Goal: Task Accomplishment & Management: Manage account settings

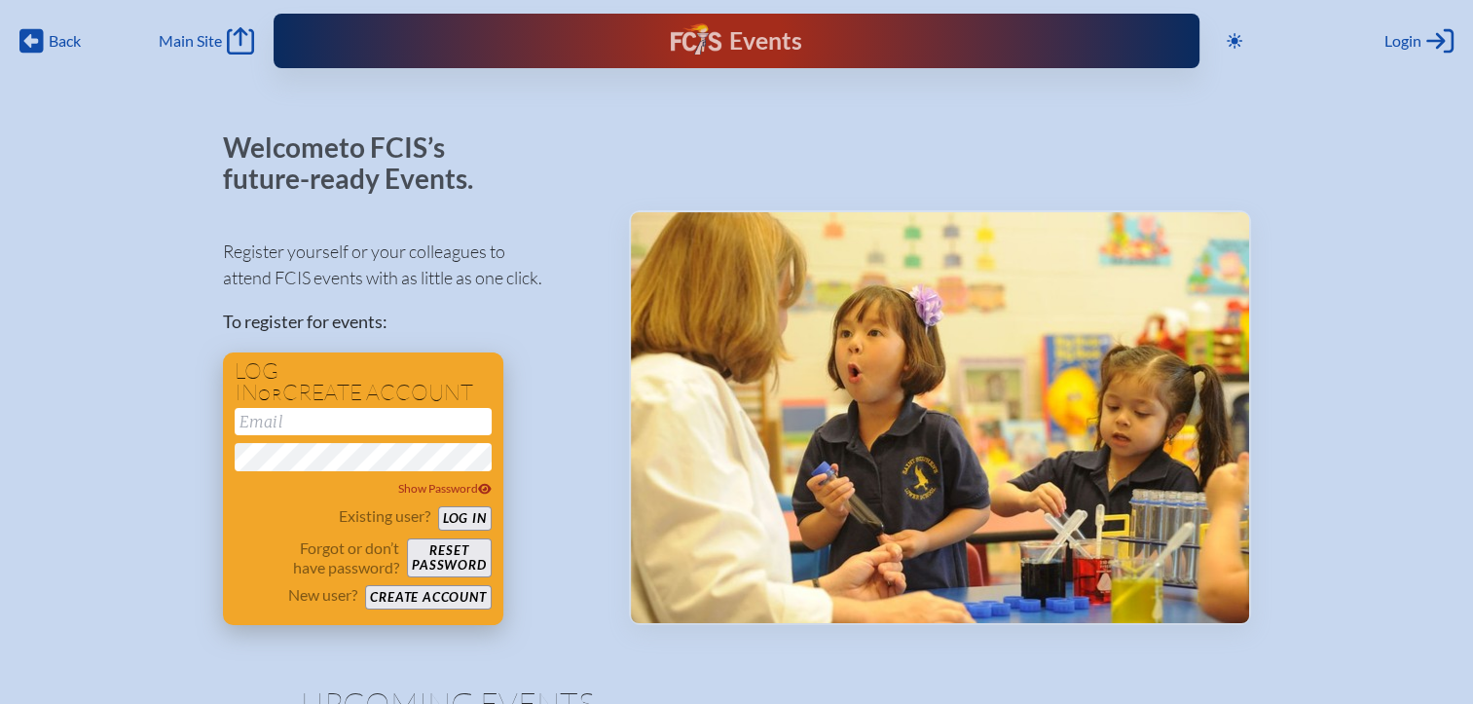
type input "[EMAIL_ADDRESS][DOMAIN_NAME]"
click at [455, 521] on button "Log in" at bounding box center [465, 518] width 54 height 24
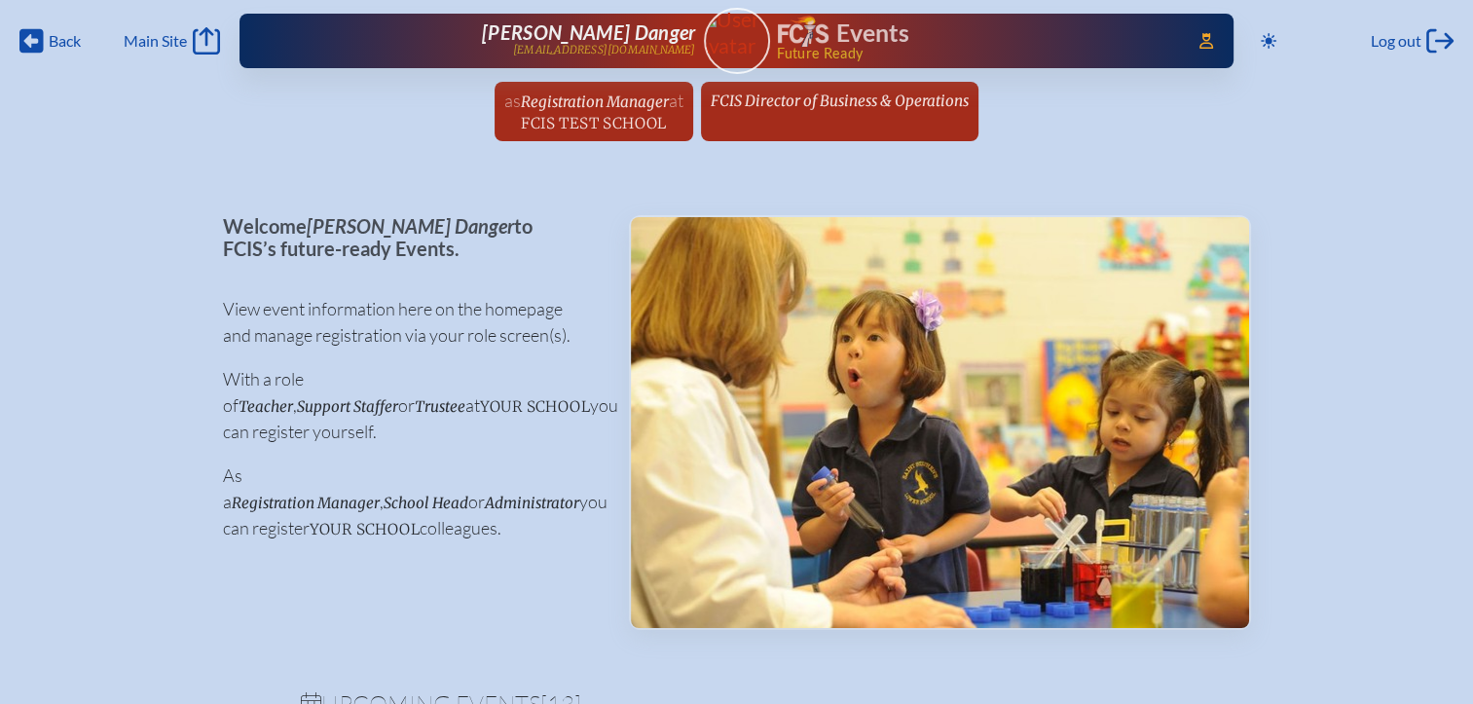
drag, startPoint x: 1205, startPoint y: 50, endPoint x: 1195, endPoint y: 64, distance: 17.5
click at [1205, 50] on span "Access Users..." at bounding box center [1205, 40] width 31 height 31
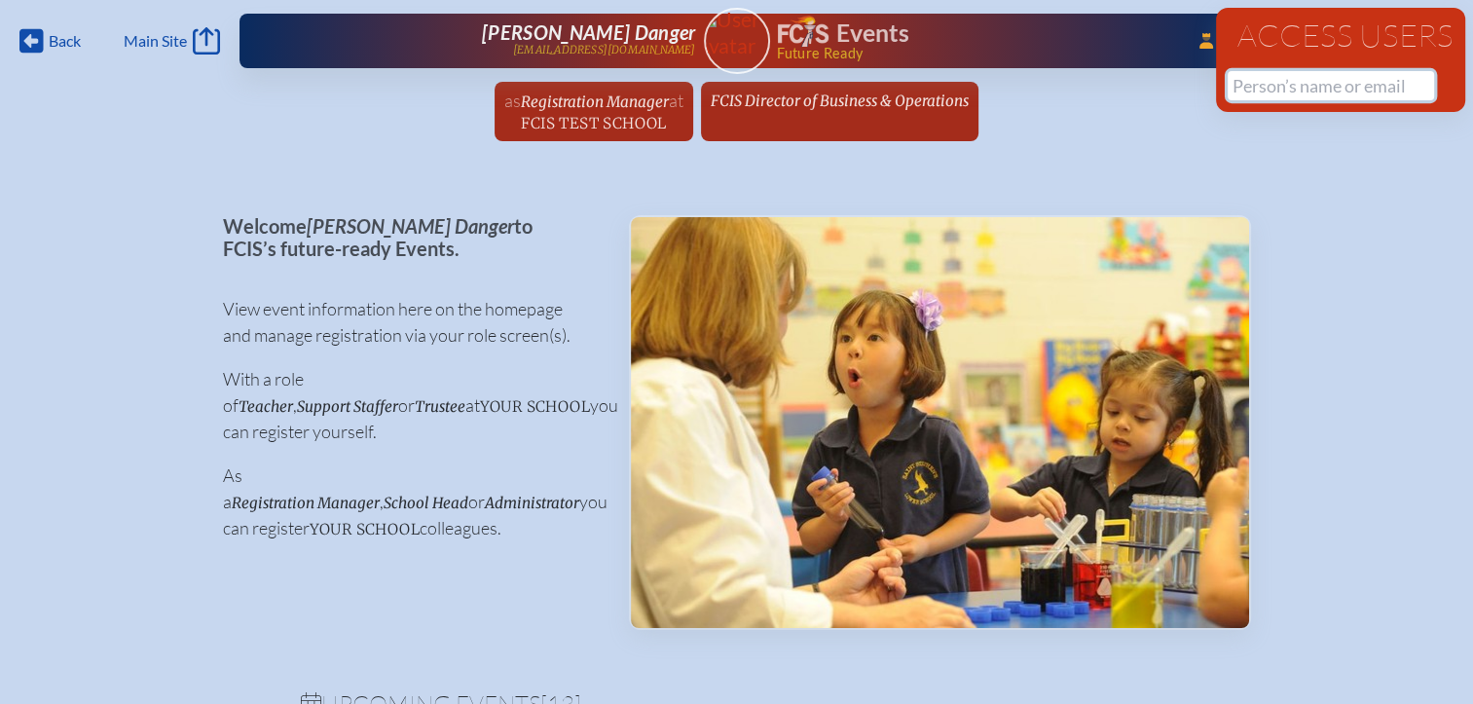
click at [1250, 94] on input "text" at bounding box center [1330, 85] width 206 height 29
drag, startPoint x: 1355, startPoint y: 86, endPoint x: 1164, endPoint y: 72, distance: 191.2
click at [1164, 72] on div "Back Back Main Site Main Site Toggle to Dark Mode Log out Log out ...Close Acce…" at bounding box center [736, 76] width 1473 height 153
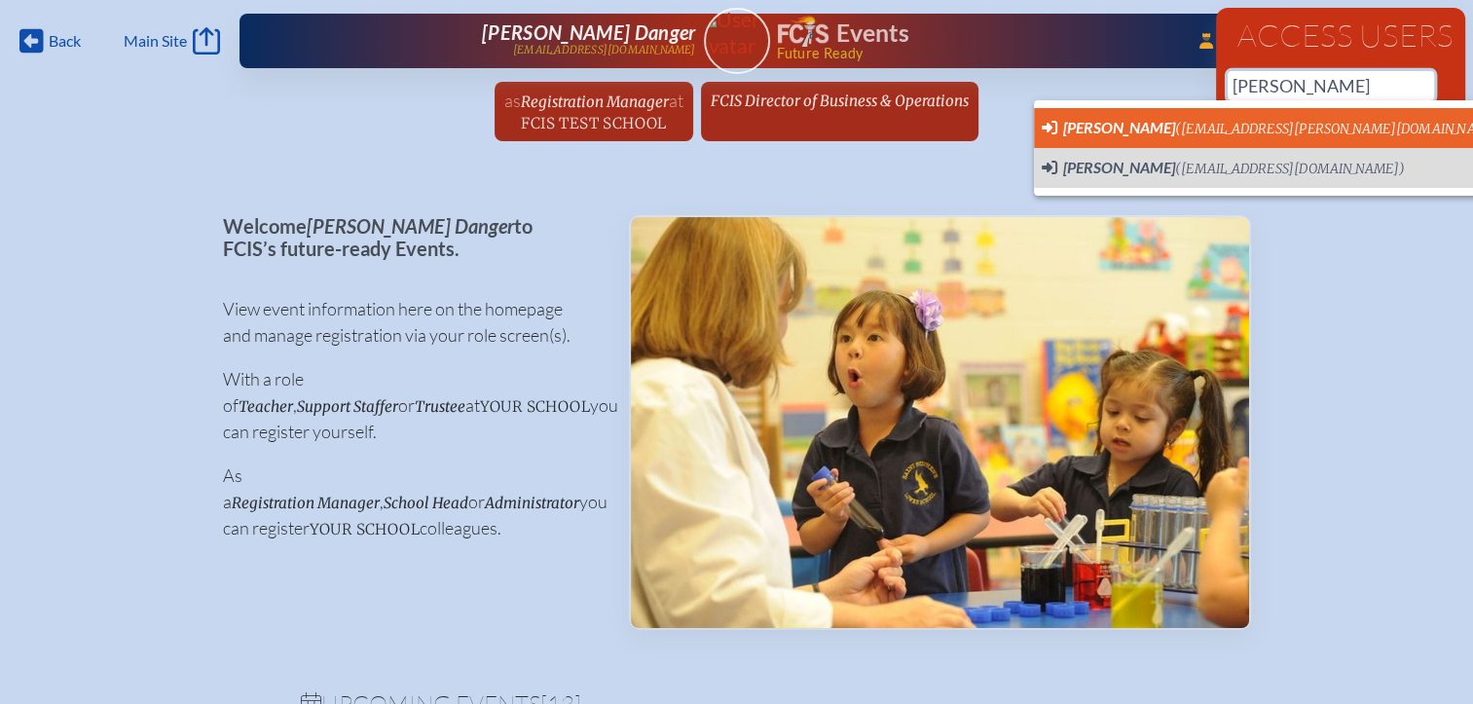
scroll to position [0, 15]
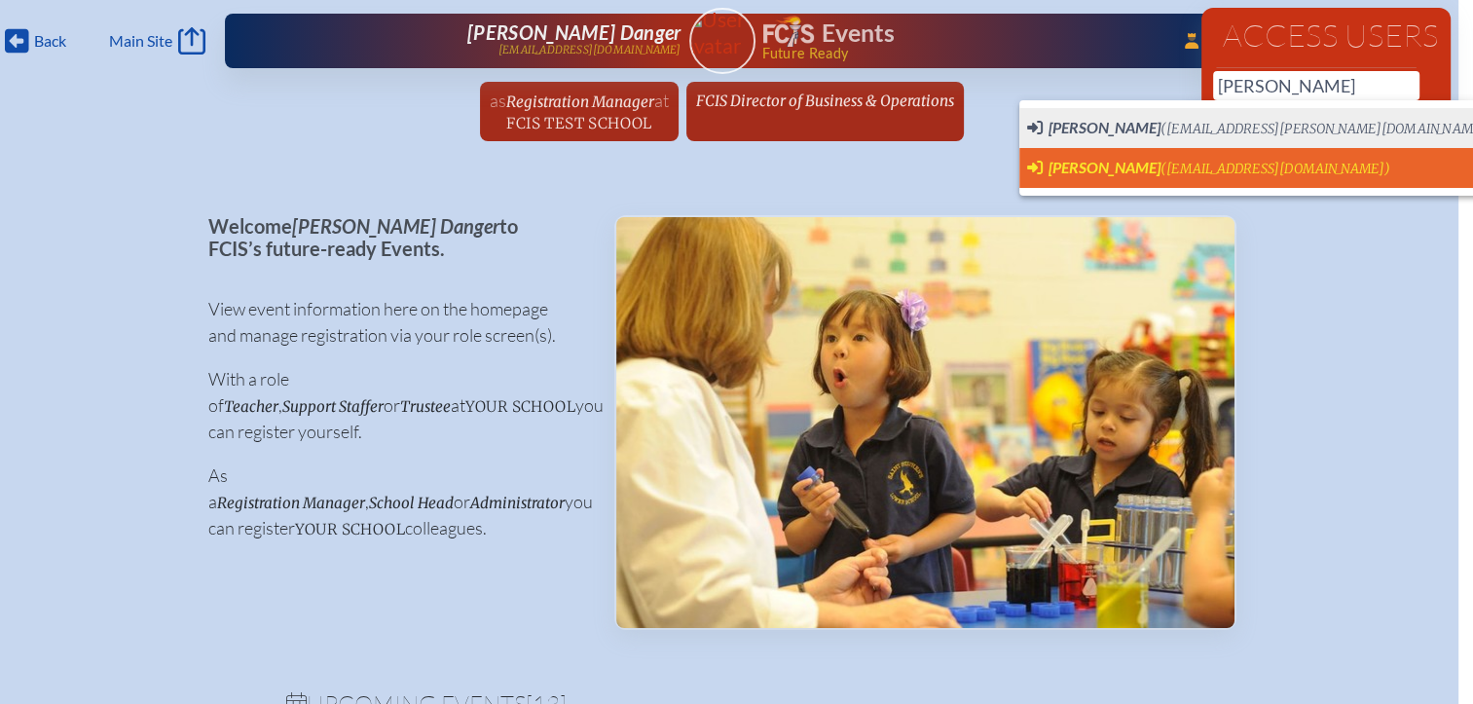
click at [1109, 158] on span "[PERSON_NAME]" at bounding box center [1104, 167] width 112 height 18
type input "[EMAIL_ADDRESS][DOMAIN_NAME]"
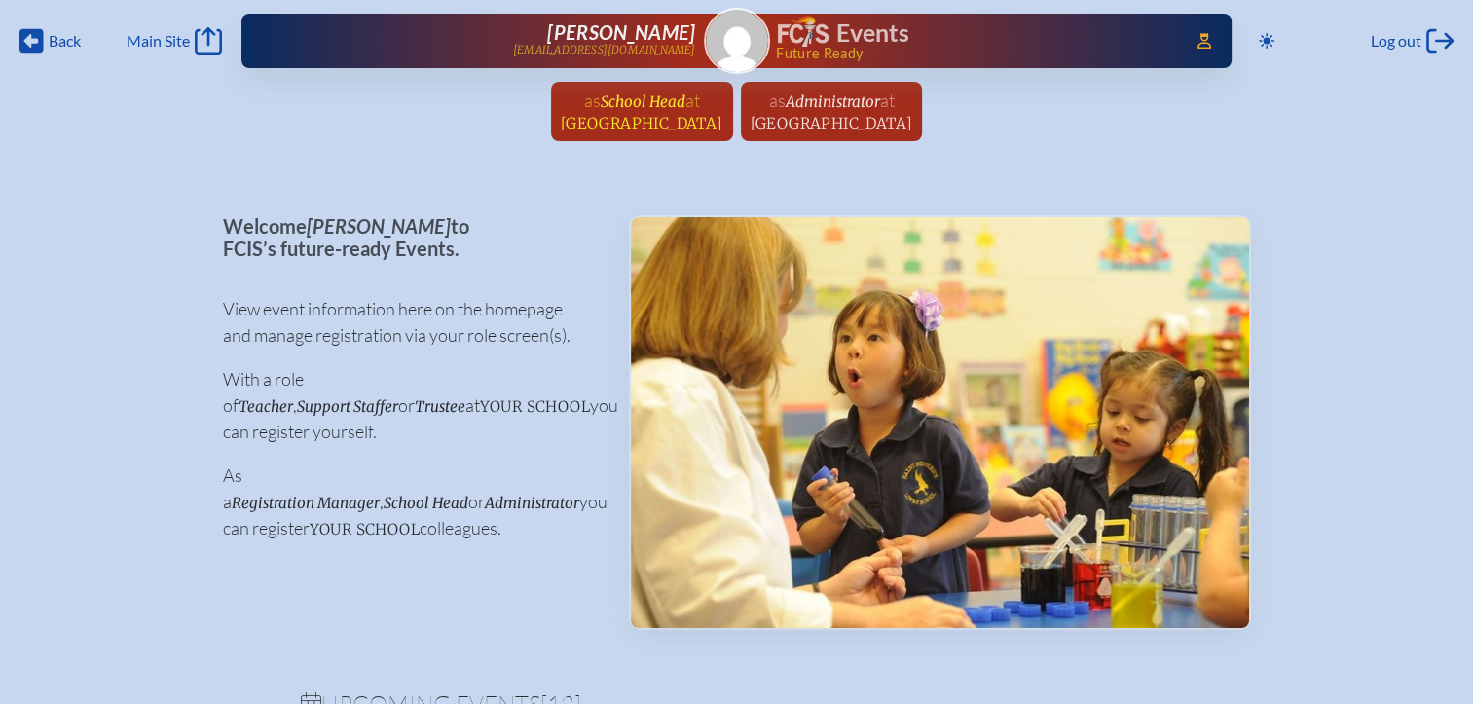
click at [712, 115] on span "Seven Bridges School" at bounding box center [642, 123] width 163 height 18
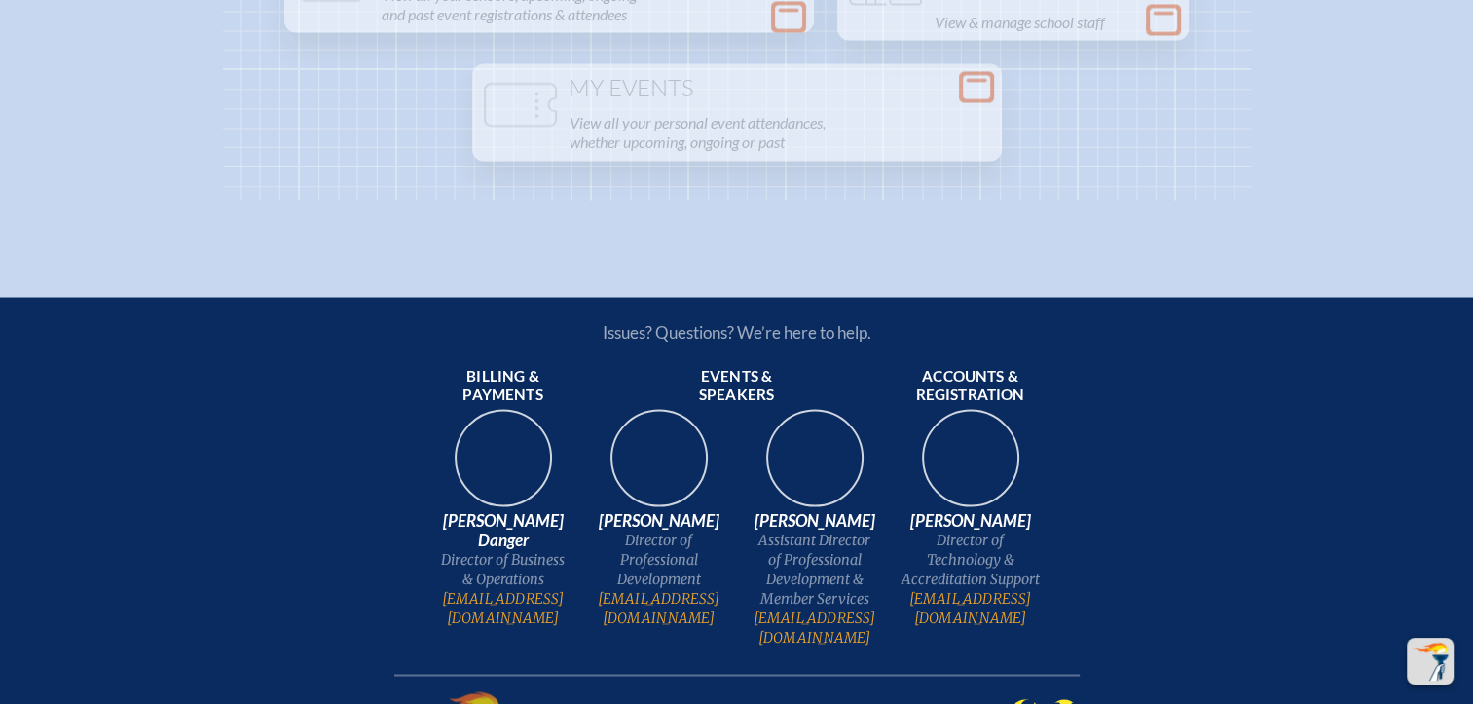
scroll to position [3231, 0]
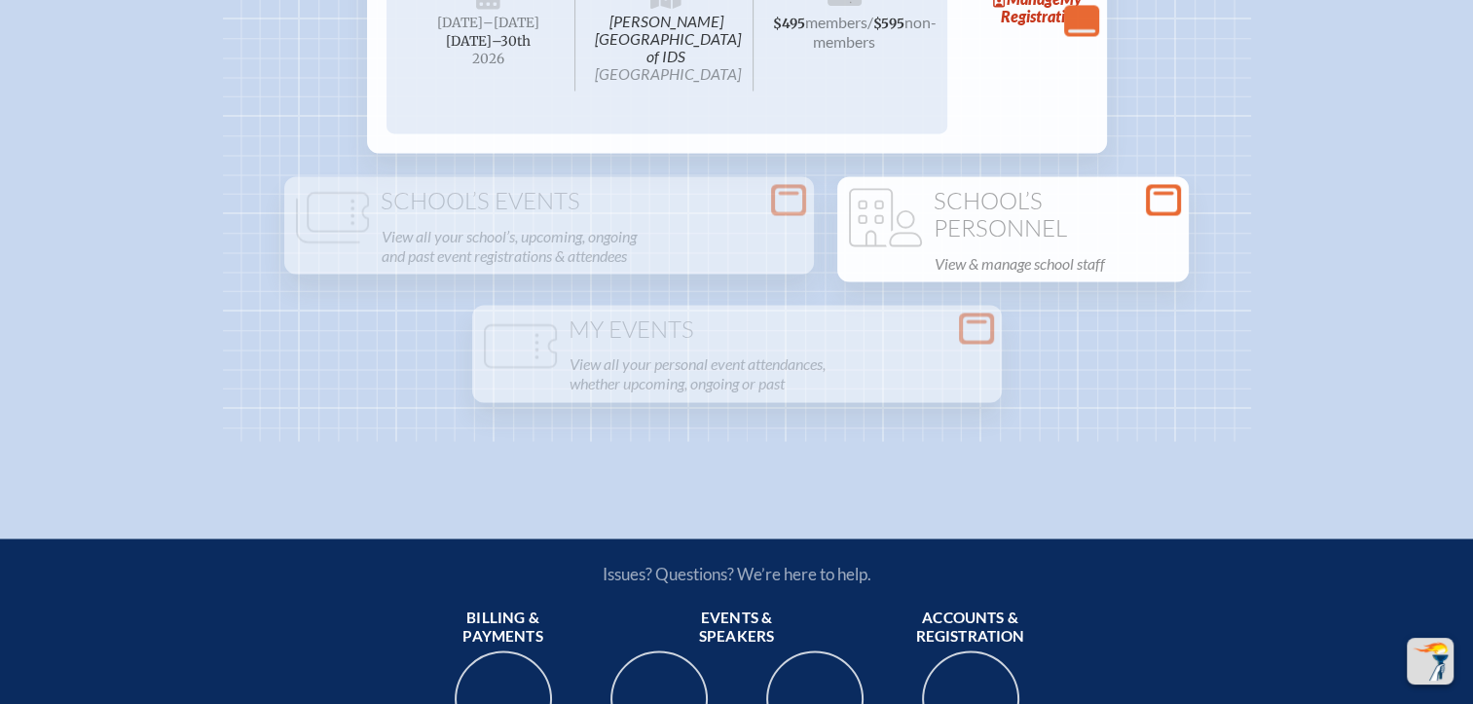
click at [1039, 241] on h1 "School’s Personnel" at bounding box center [1013, 215] width 336 height 54
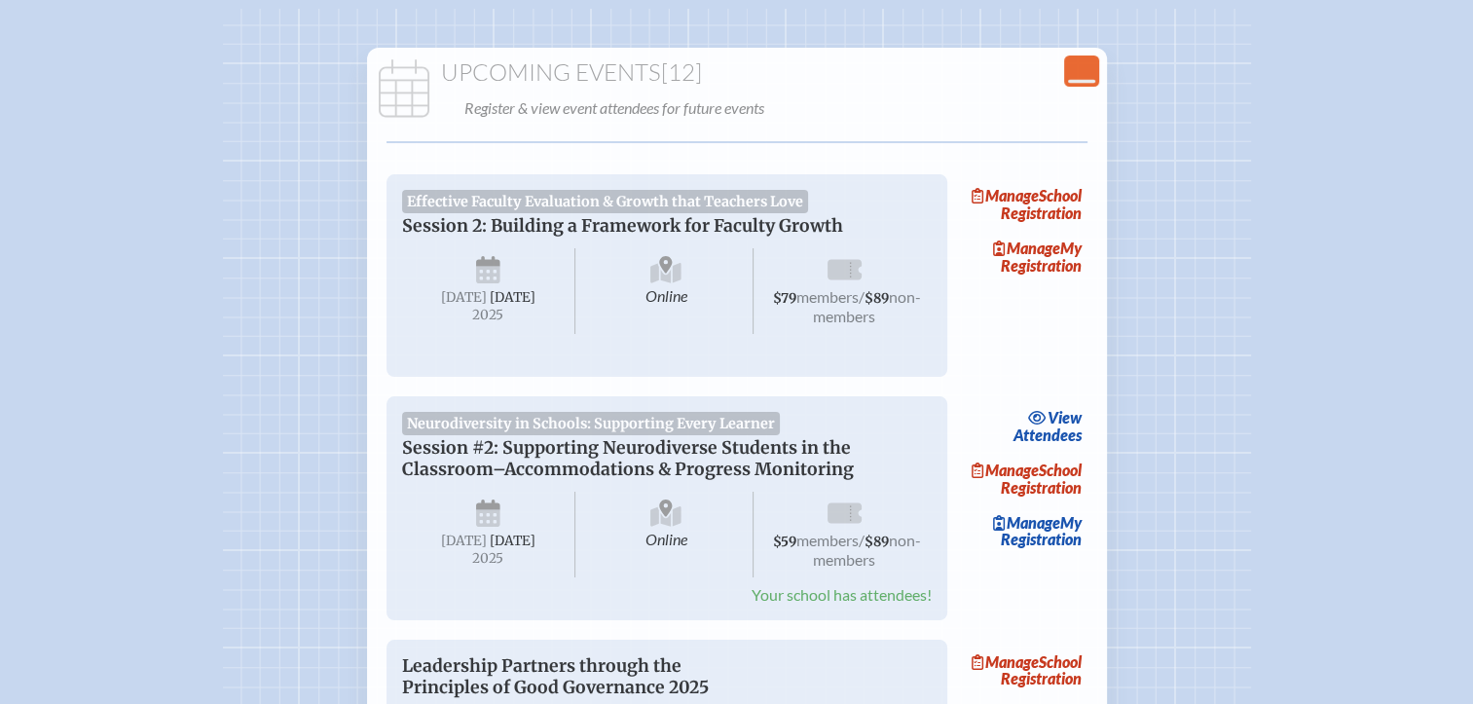
scroll to position [0, 0]
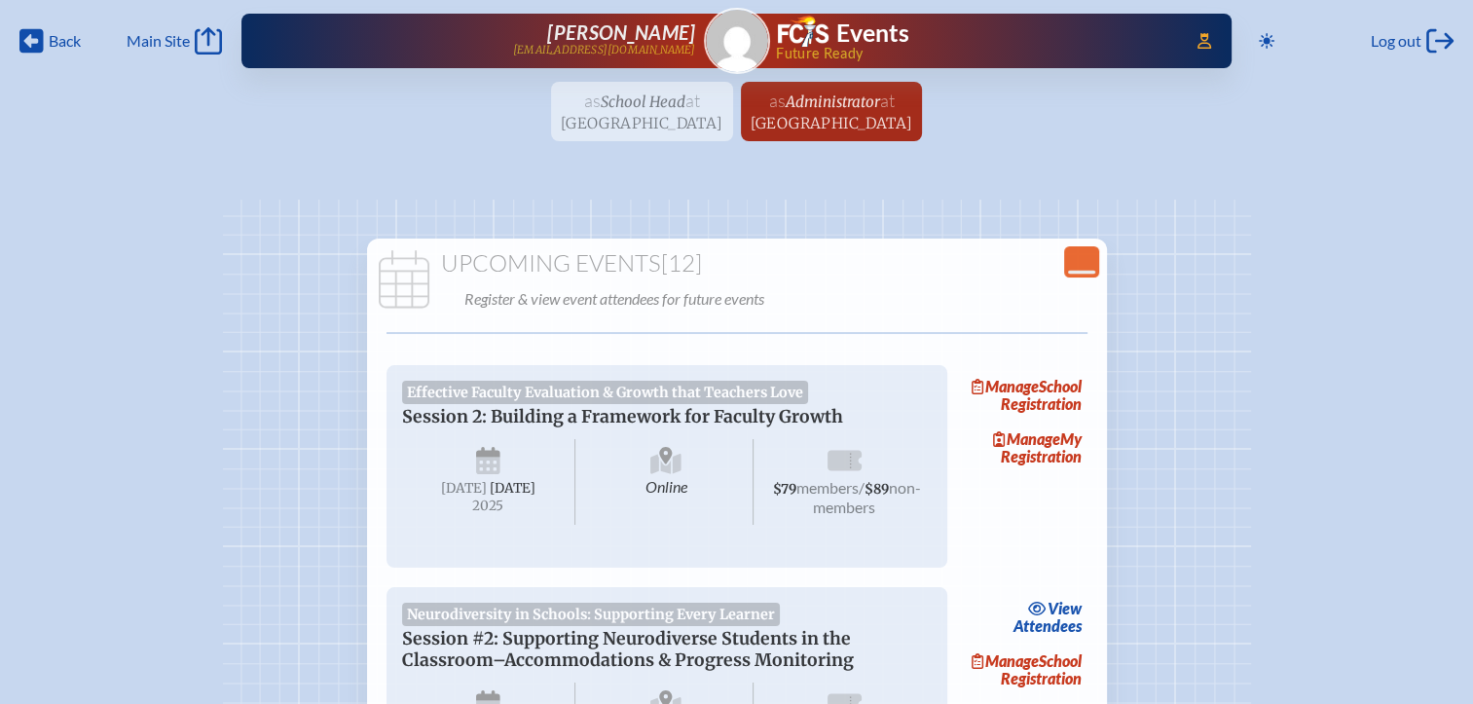
click at [631, 127] on ul "as School Head at Seven Bridges School since September 23rd, 2024 as Administra…" at bounding box center [736, 117] width 1473 height 71
click at [837, 111] on span "at Seven Bridges School" at bounding box center [831, 111] width 163 height 43
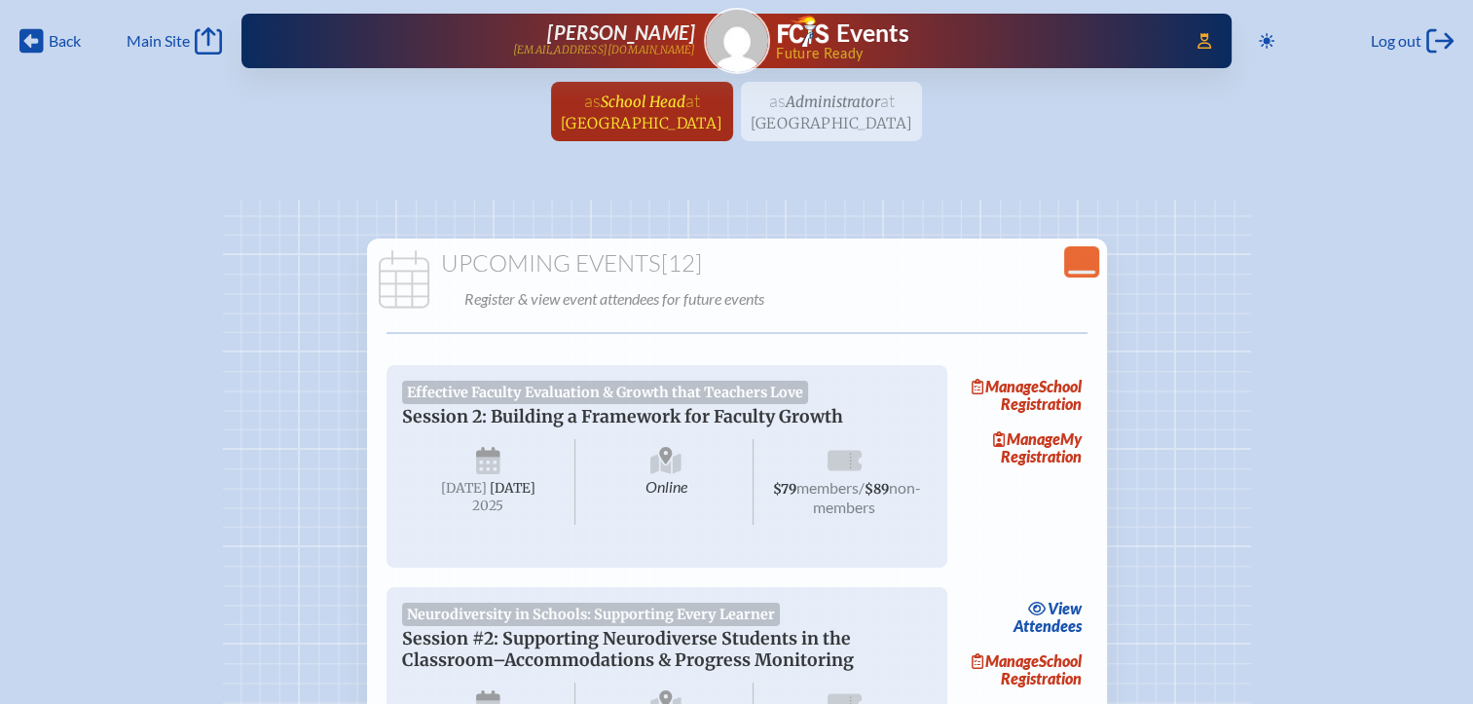
click at [679, 111] on span "at Seven Bridges School" at bounding box center [642, 111] width 163 height 43
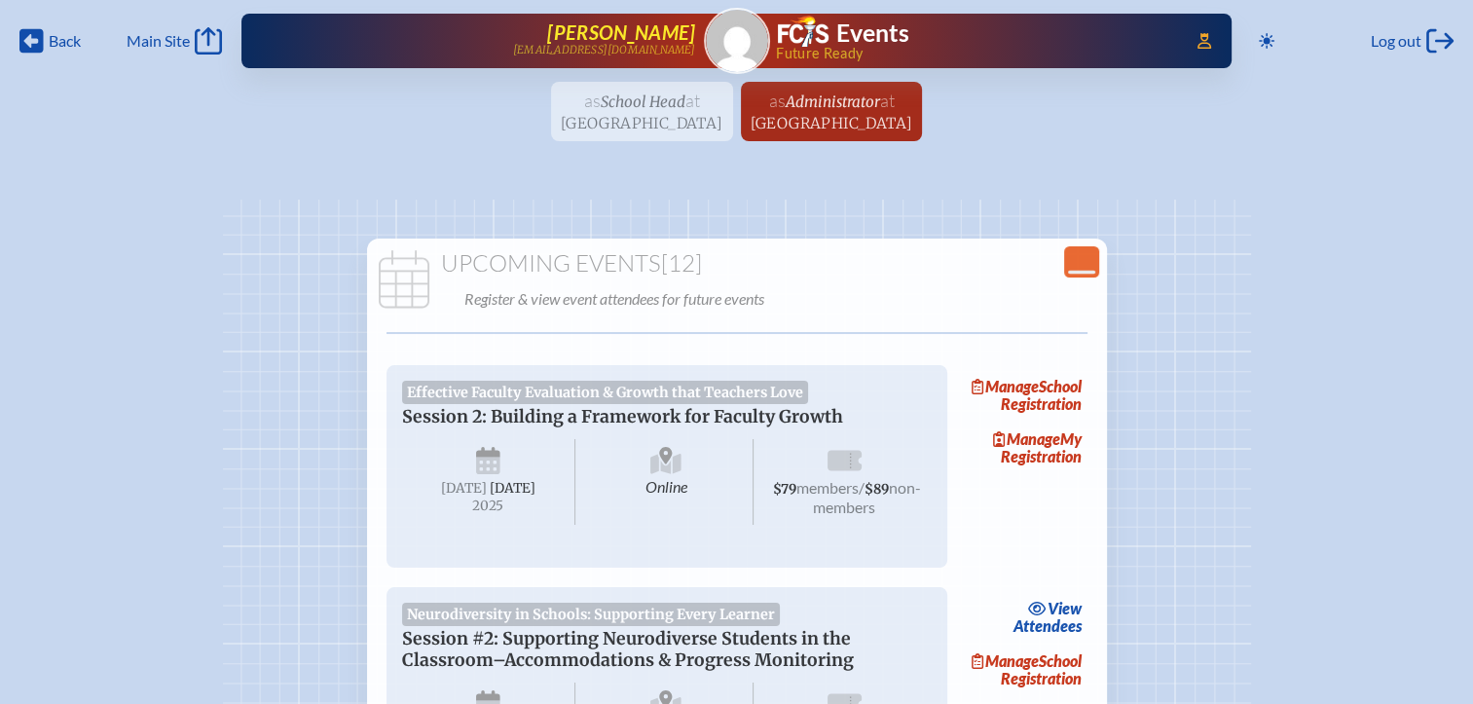
click at [654, 35] on span "[PERSON_NAME]" at bounding box center [621, 31] width 148 height 23
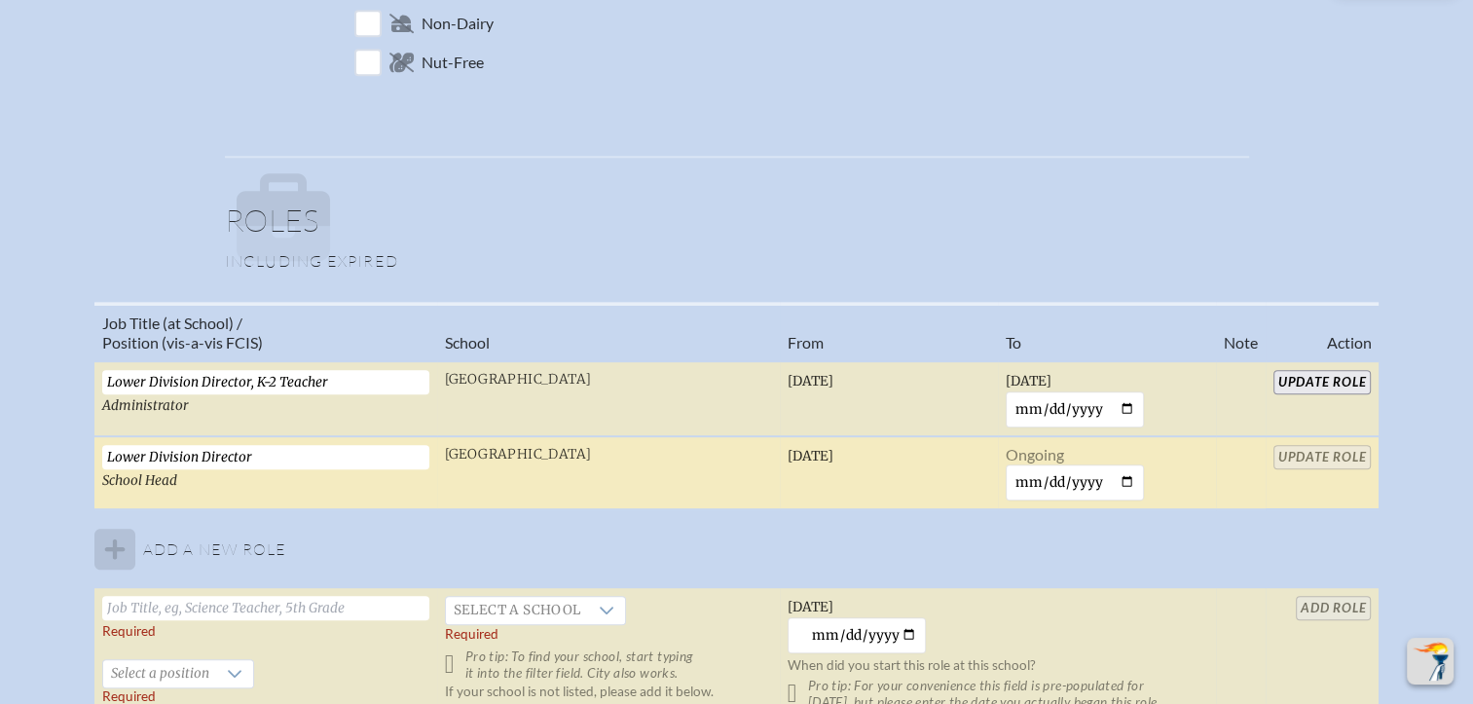
scroll to position [1071, 0]
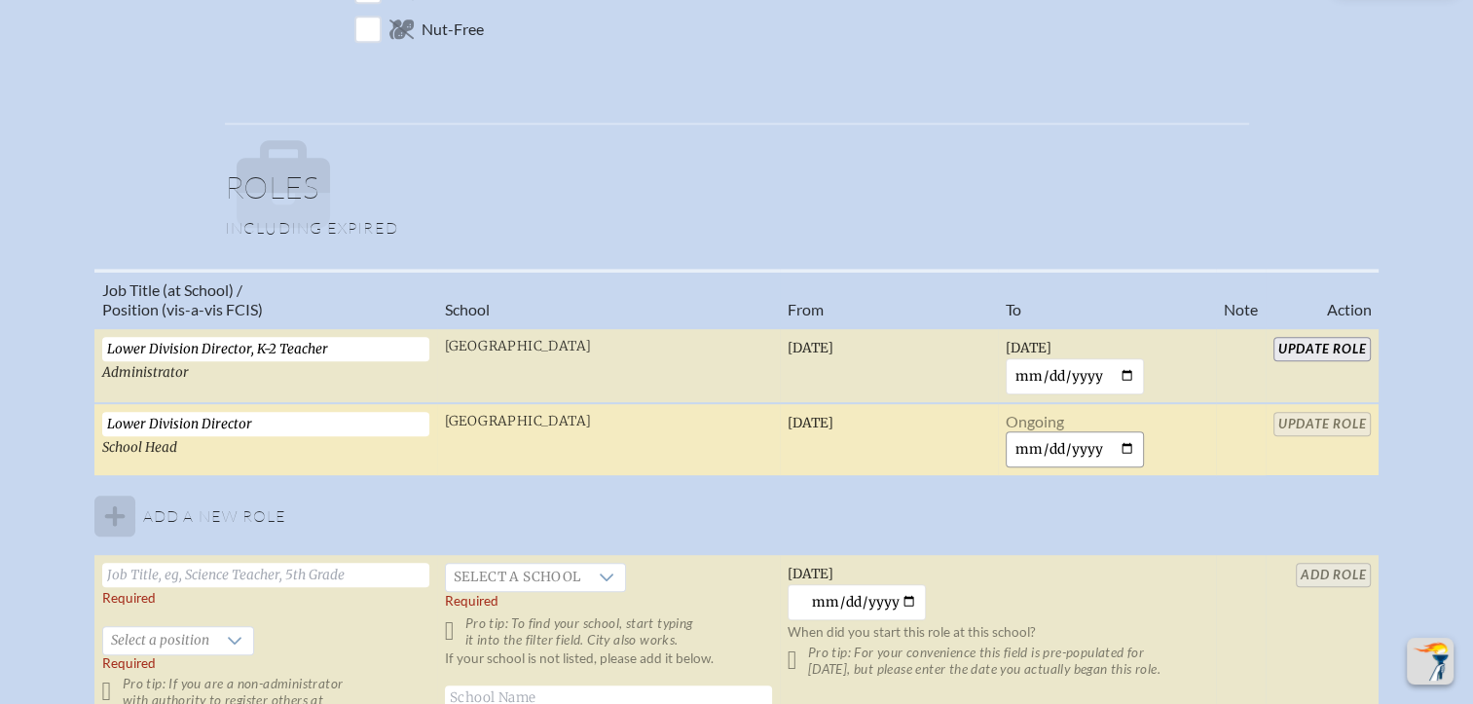
click at [1106, 446] on input "date" at bounding box center [1074, 449] width 139 height 36
click at [1130, 442] on input "date" at bounding box center [1074, 449] width 139 height 36
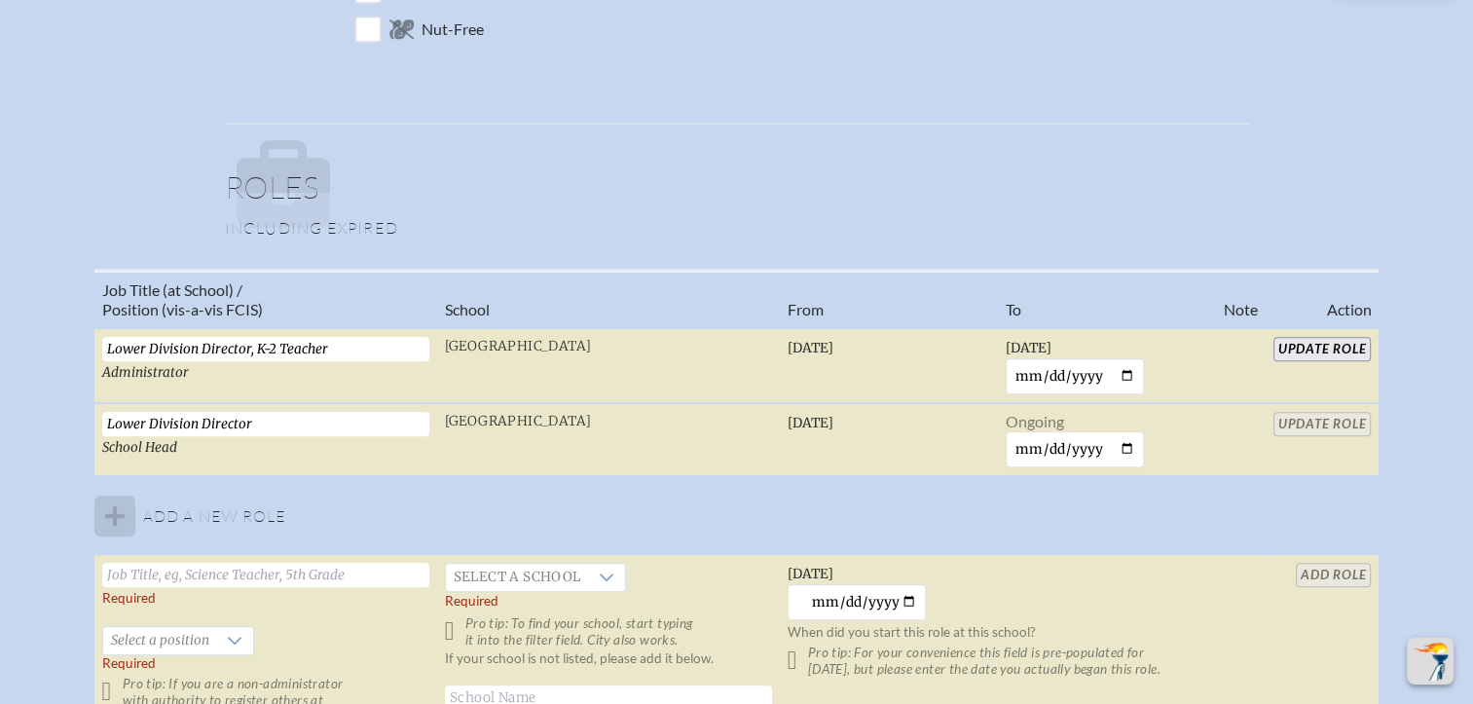
type input "2025-09-01"
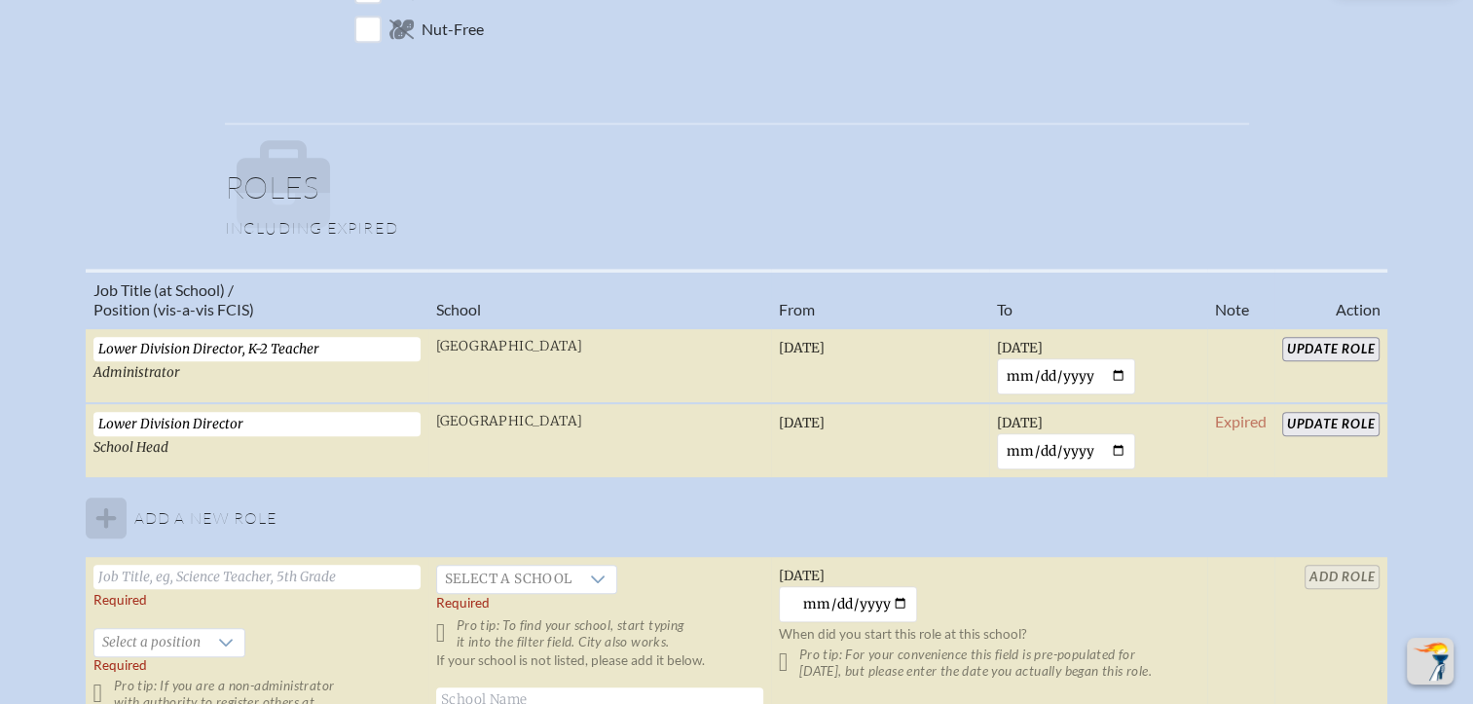
click at [1072, 194] on p at bounding box center [743, 186] width 1012 height 93
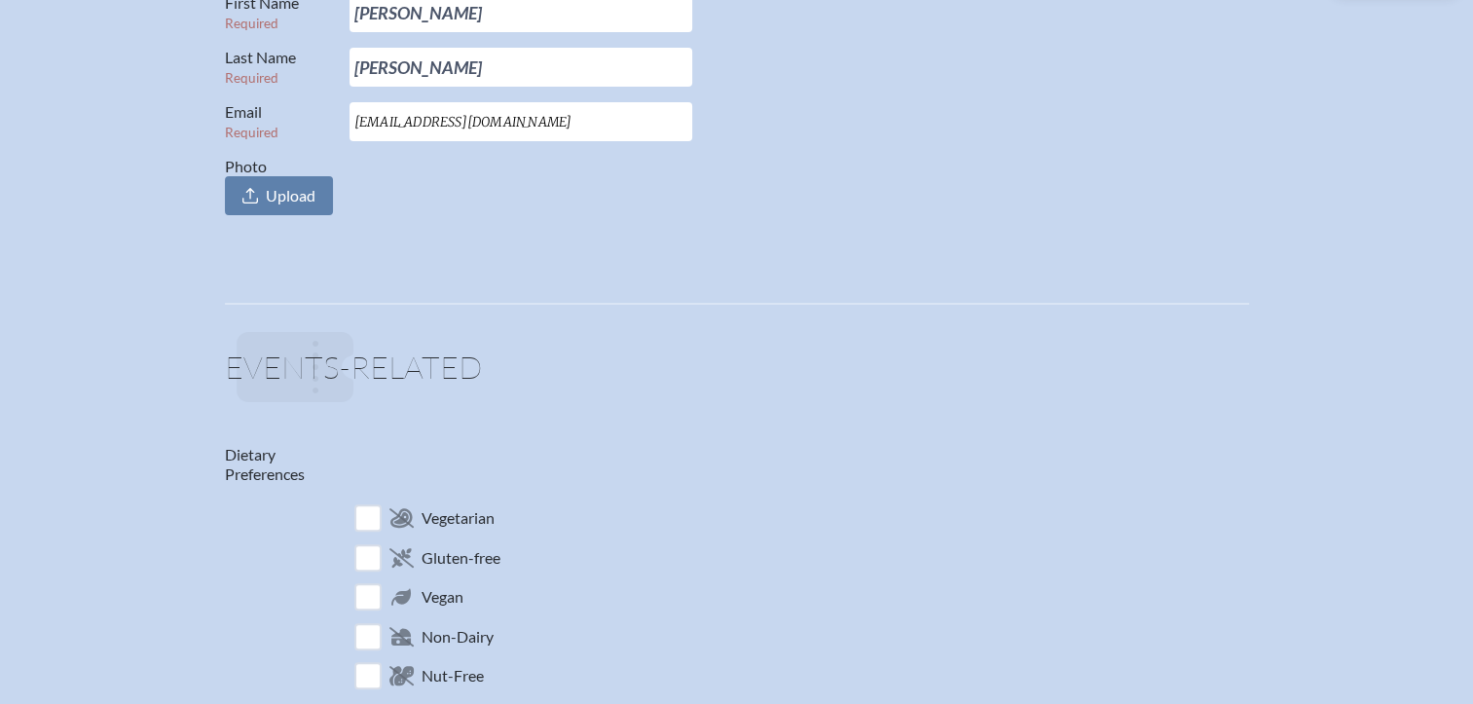
scroll to position [0, 0]
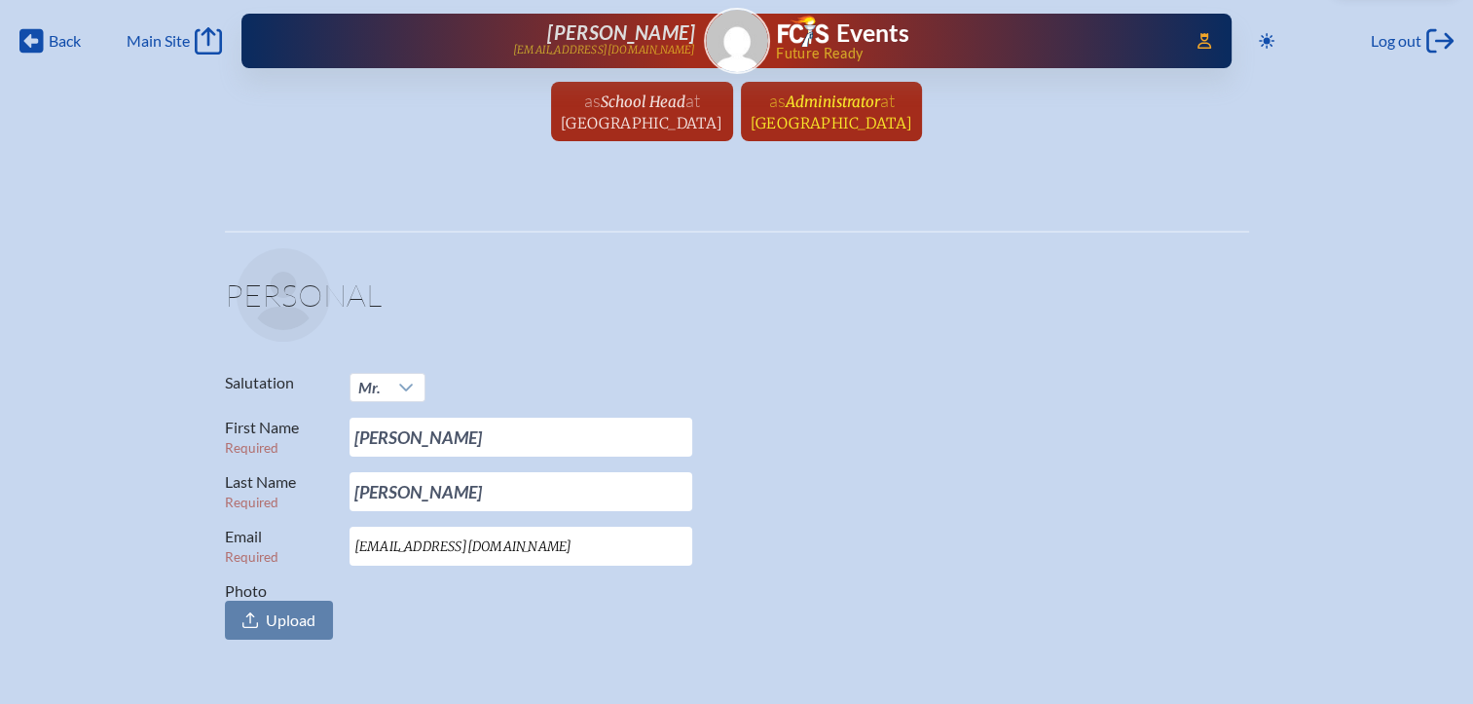
click at [841, 107] on span "Administrator" at bounding box center [831, 101] width 94 height 18
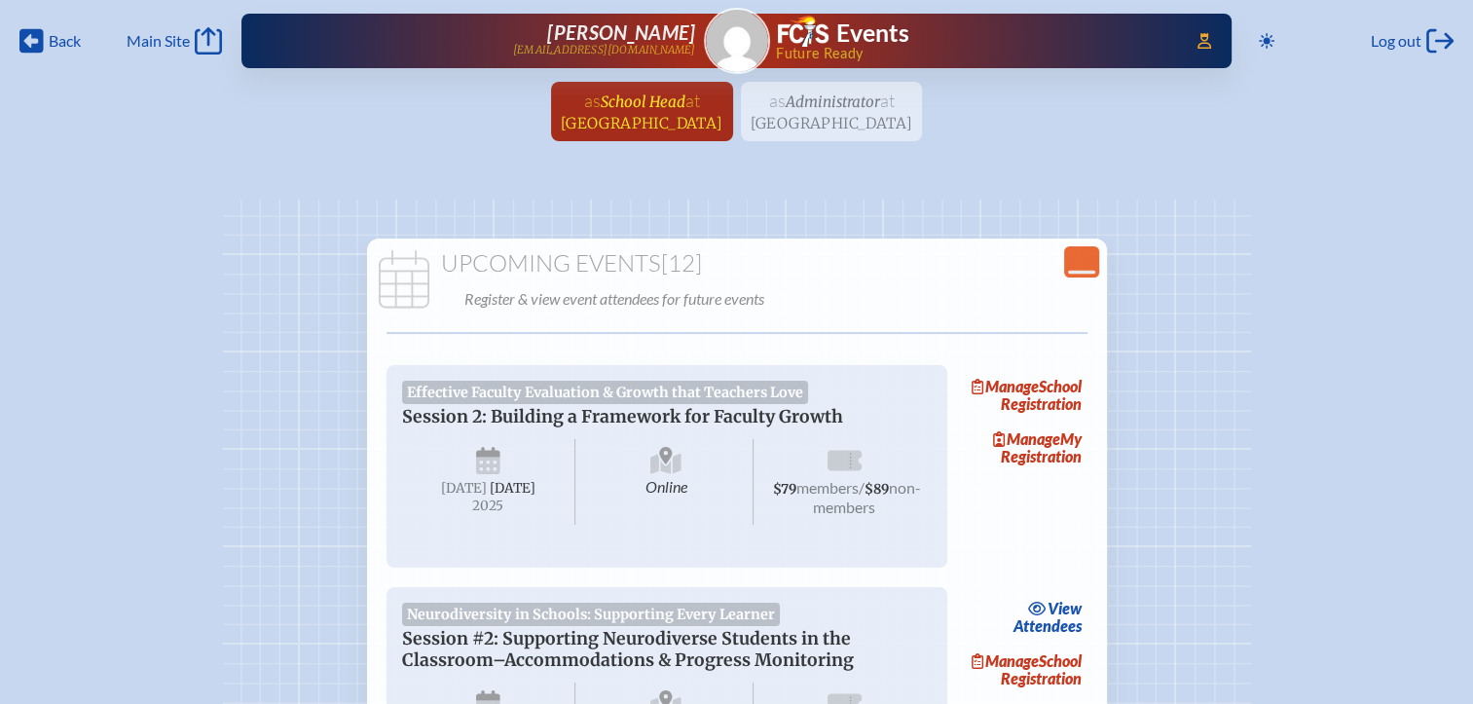
click at [664, 122] on span "Seven Bridges School" at bounding box center [642, 123] width 163 height 18
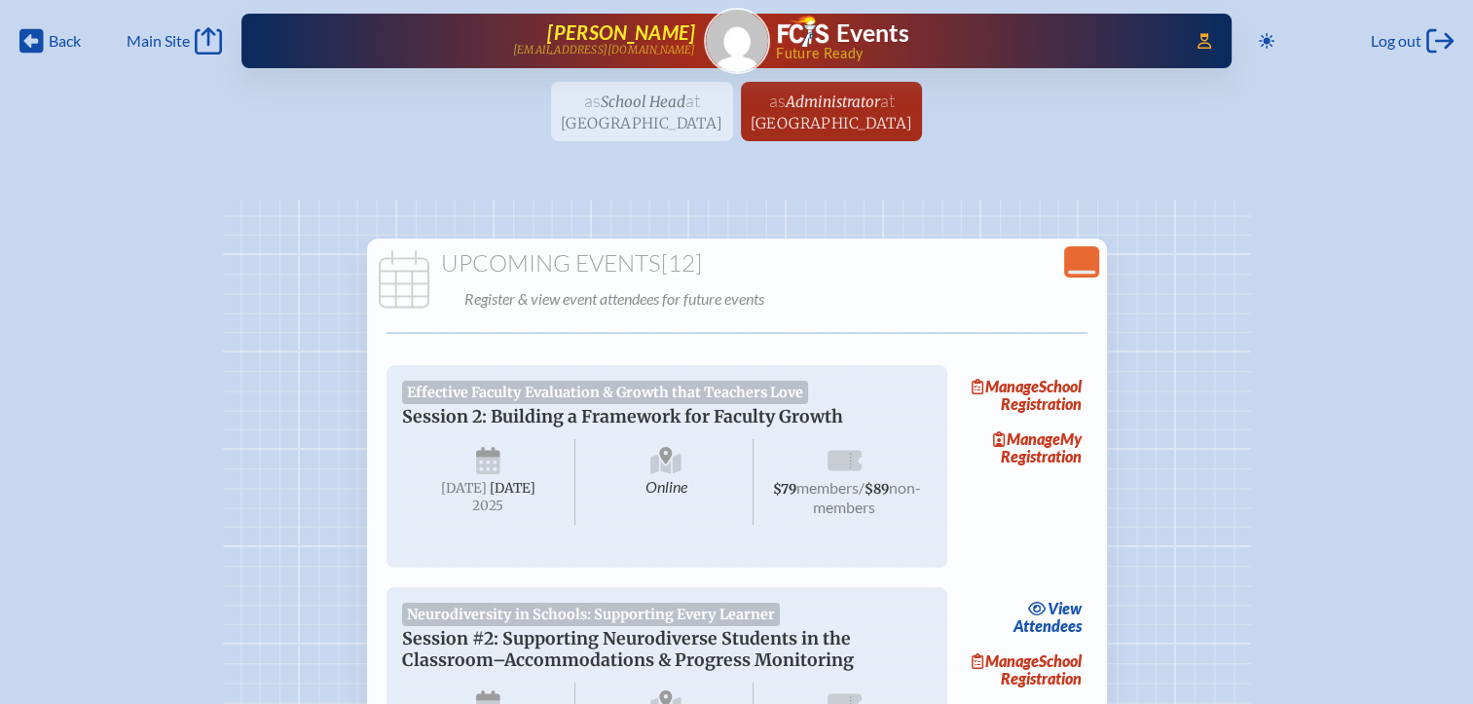
click at [648, 35] on span "[PERSON_NAME]" at bounding box center [621, 31] width 148 height 23
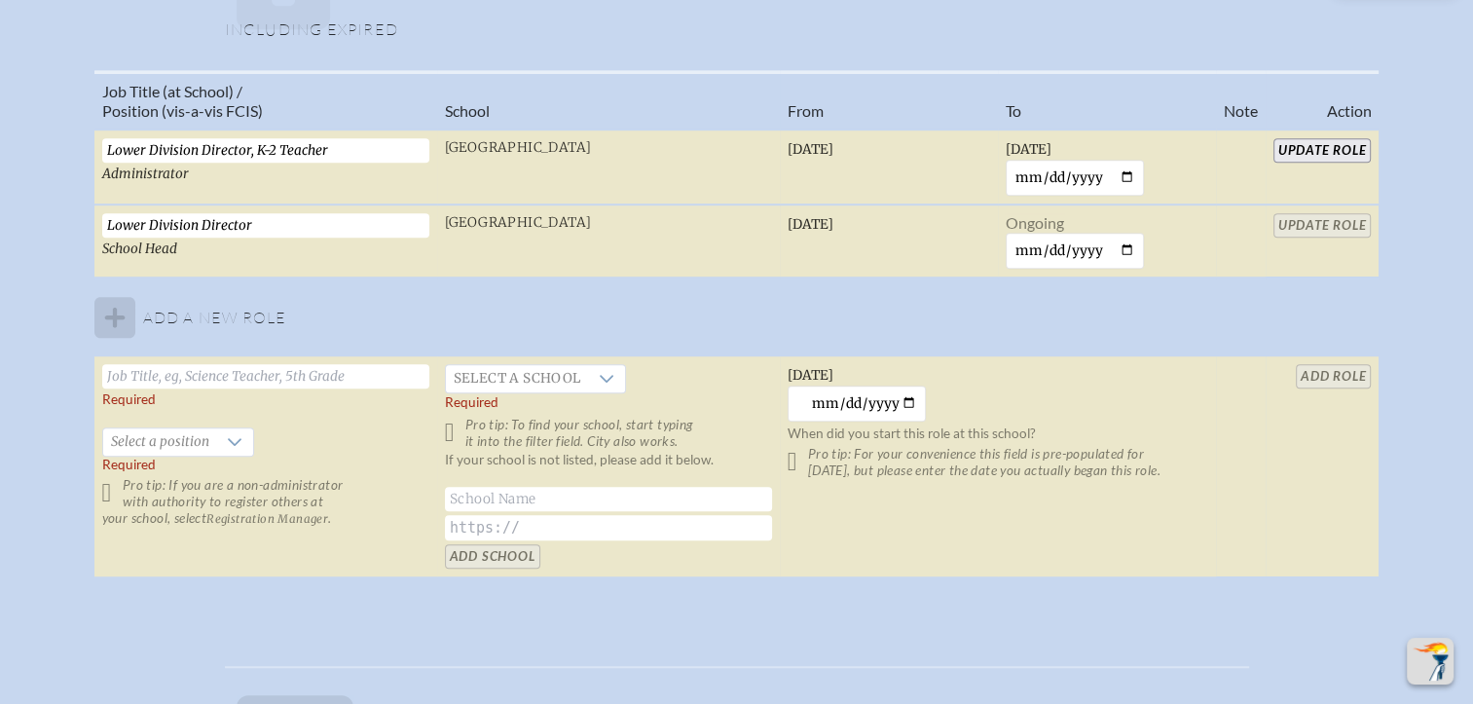
scroll to position [1168, 0]
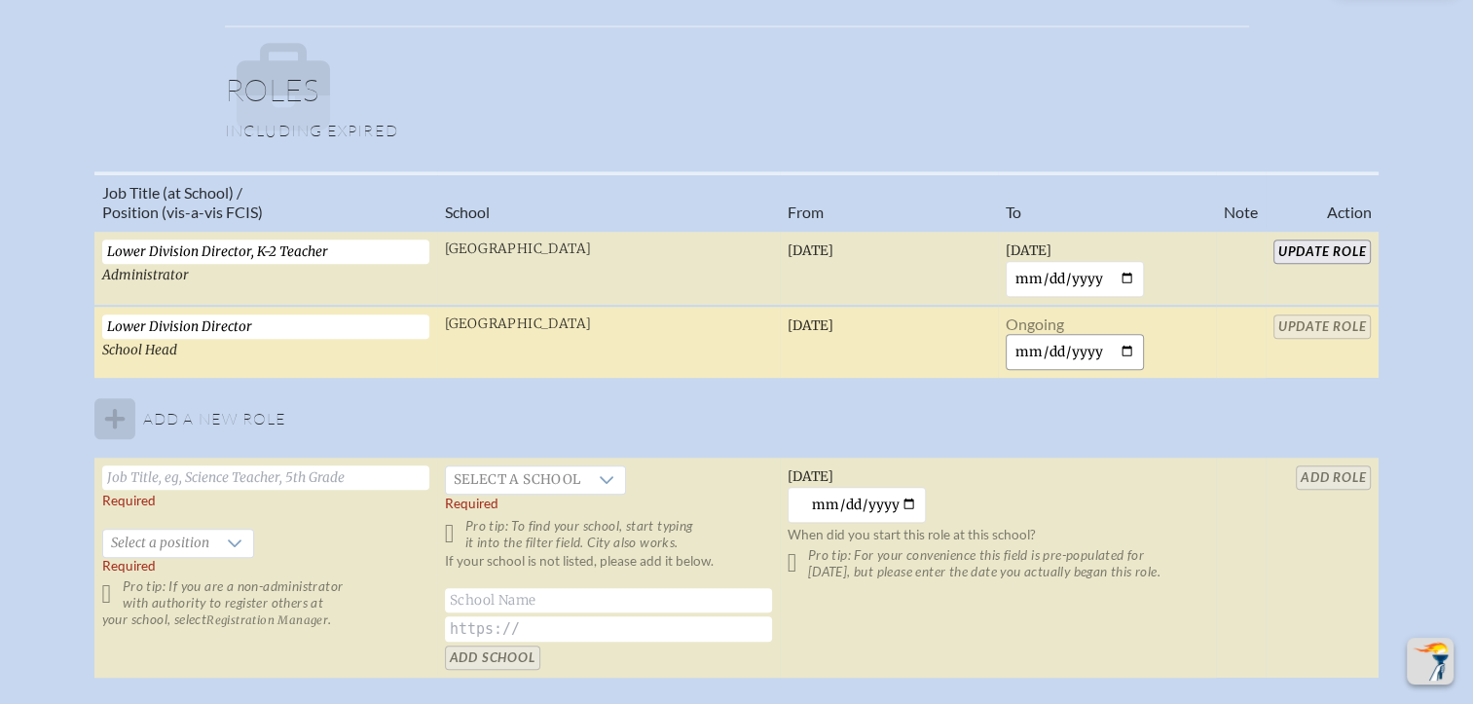
click at [1124, 346] on input "date" at bounding box center [1074, 352] width 139 height 36
type input "2025-09-01"
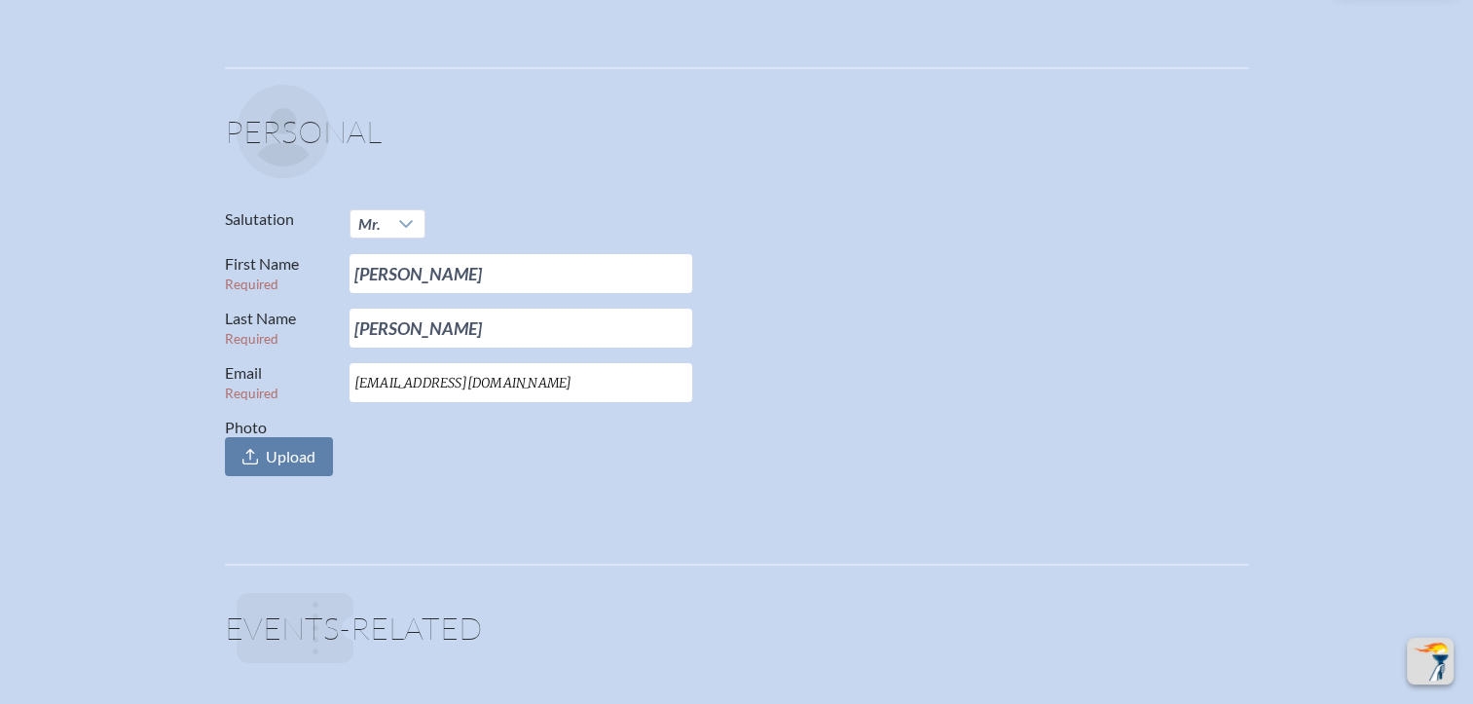
scroll to position [0, 0]
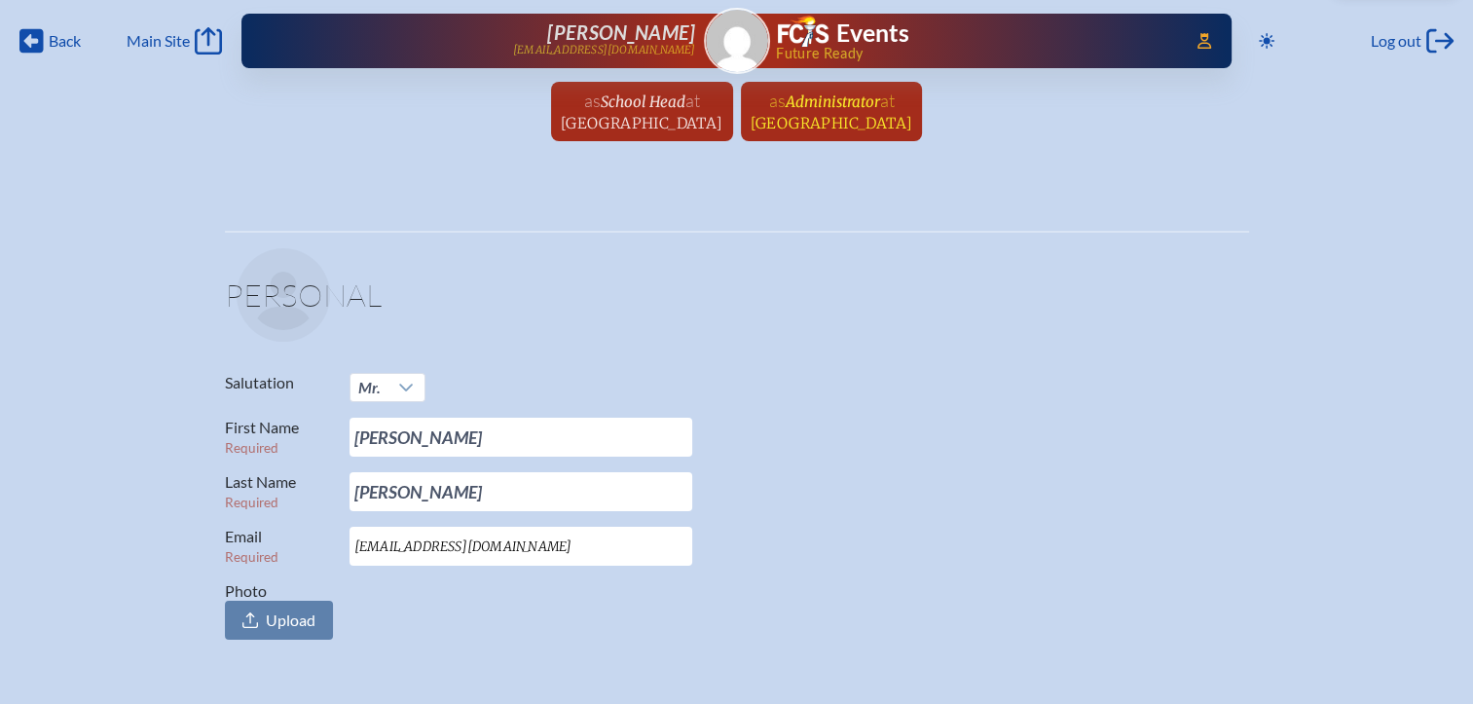
click at [775, 122] on span "Seven Bridges School" at bounding box center [831, 123] width 163 height 18
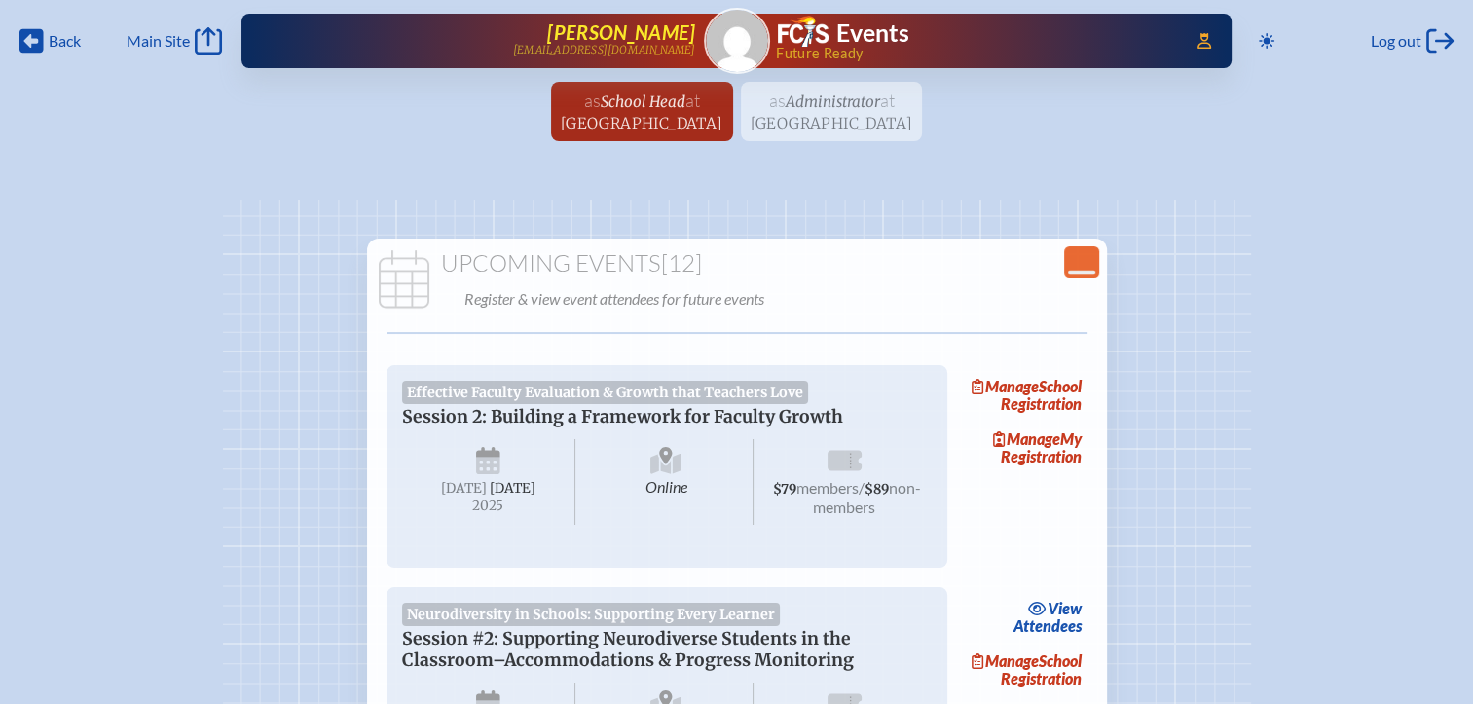
click at [654, 37] on span "[PERSON_NAME]" at bounding box center [621, 31] width 148 height 23
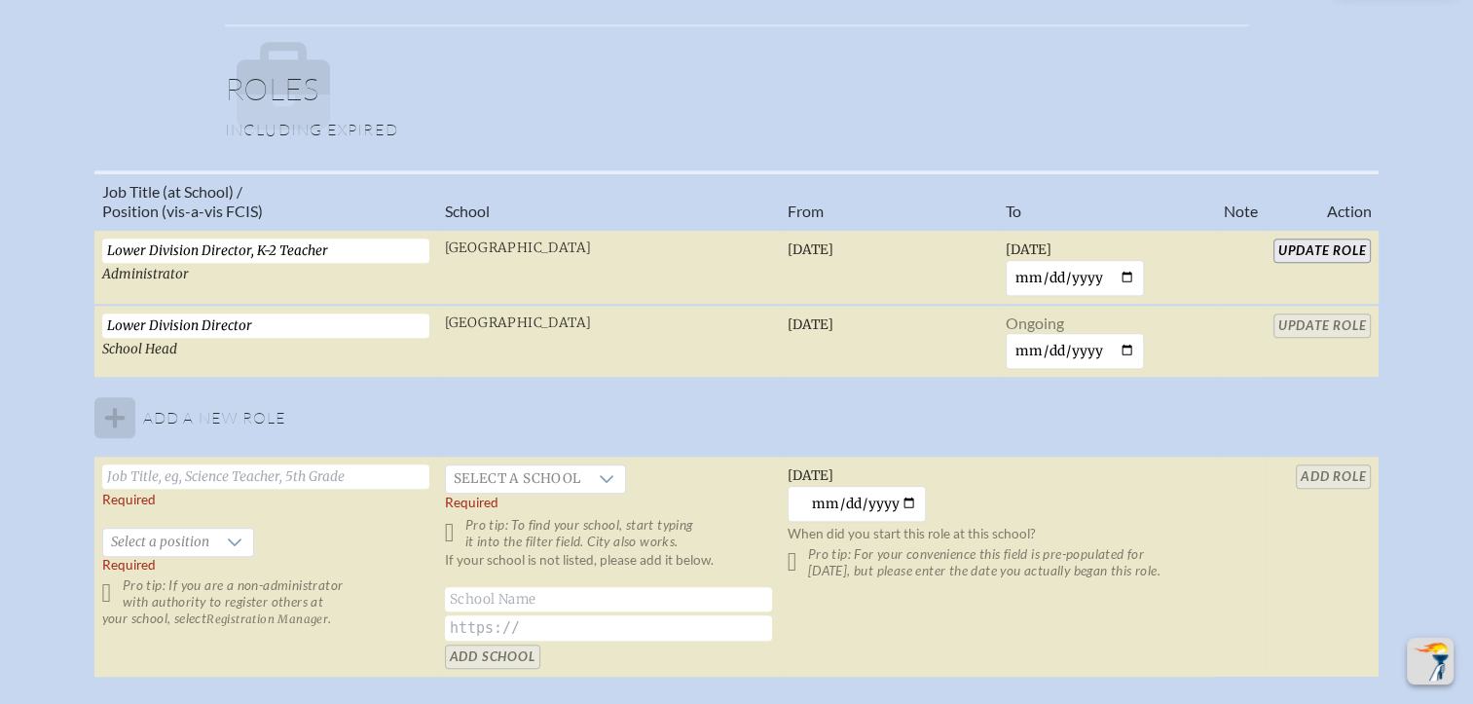
scroll to position [1168, 0]
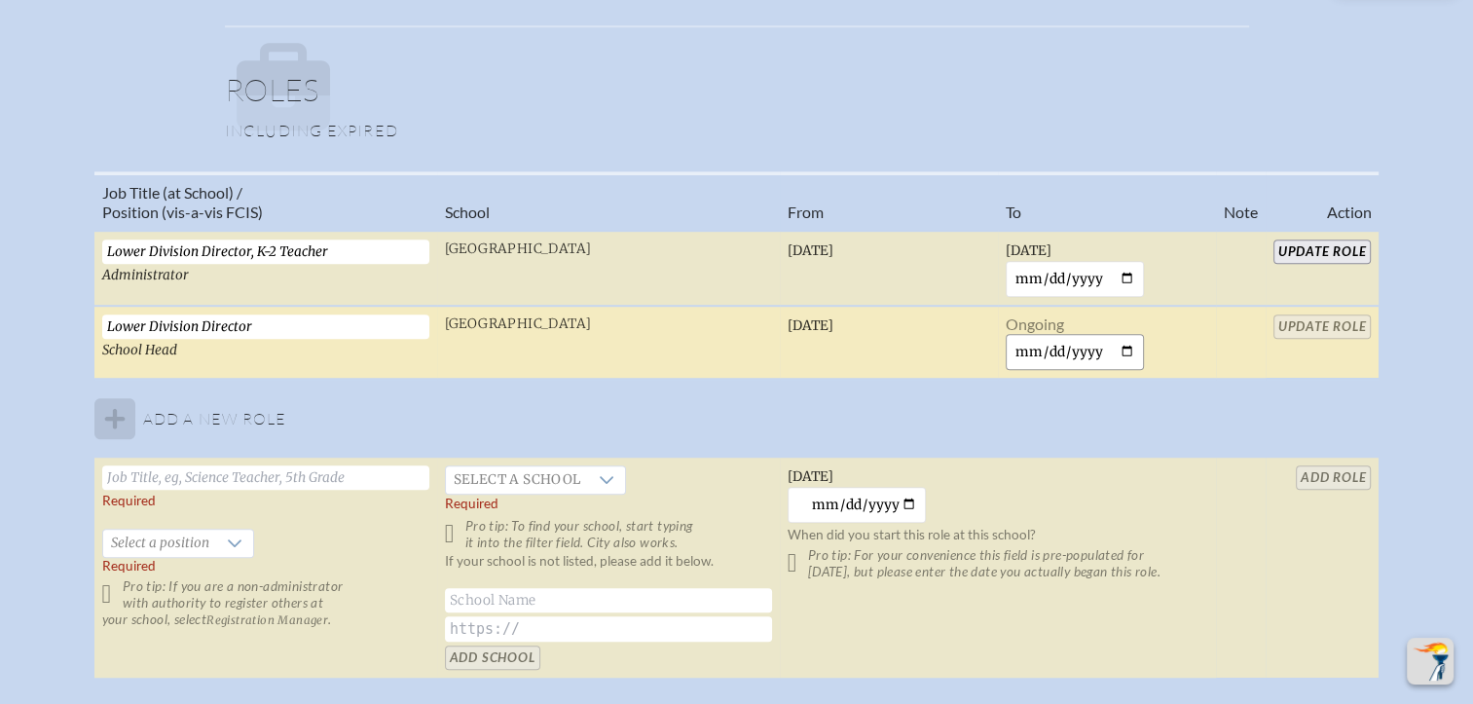
click at [1126, 350] on input "date" at bounding box center [1074, 352] width 139 height 36
type input "2025-09-01"
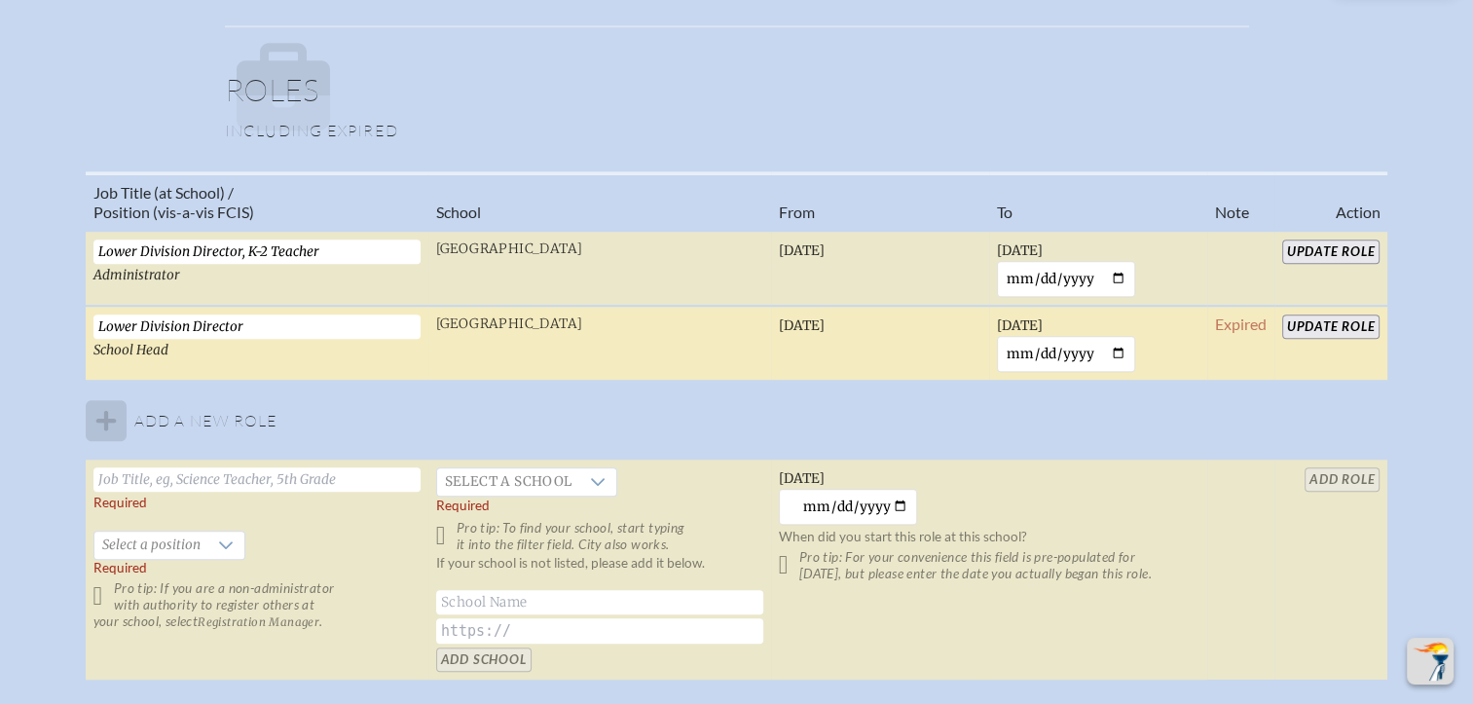
click at [1365, 328] on input "Update Role" at bounding box center [1331, 326] width 98 height 24
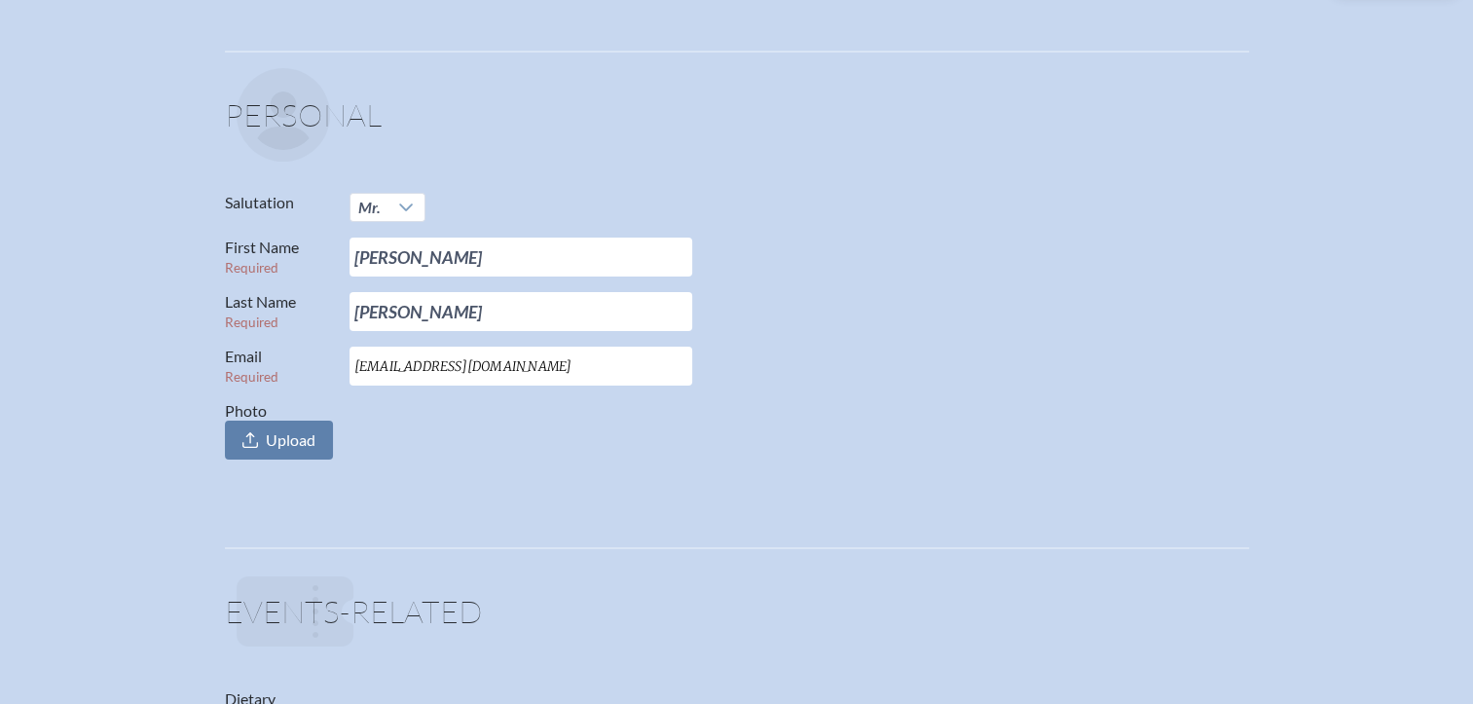
scroll to position [0, 0]
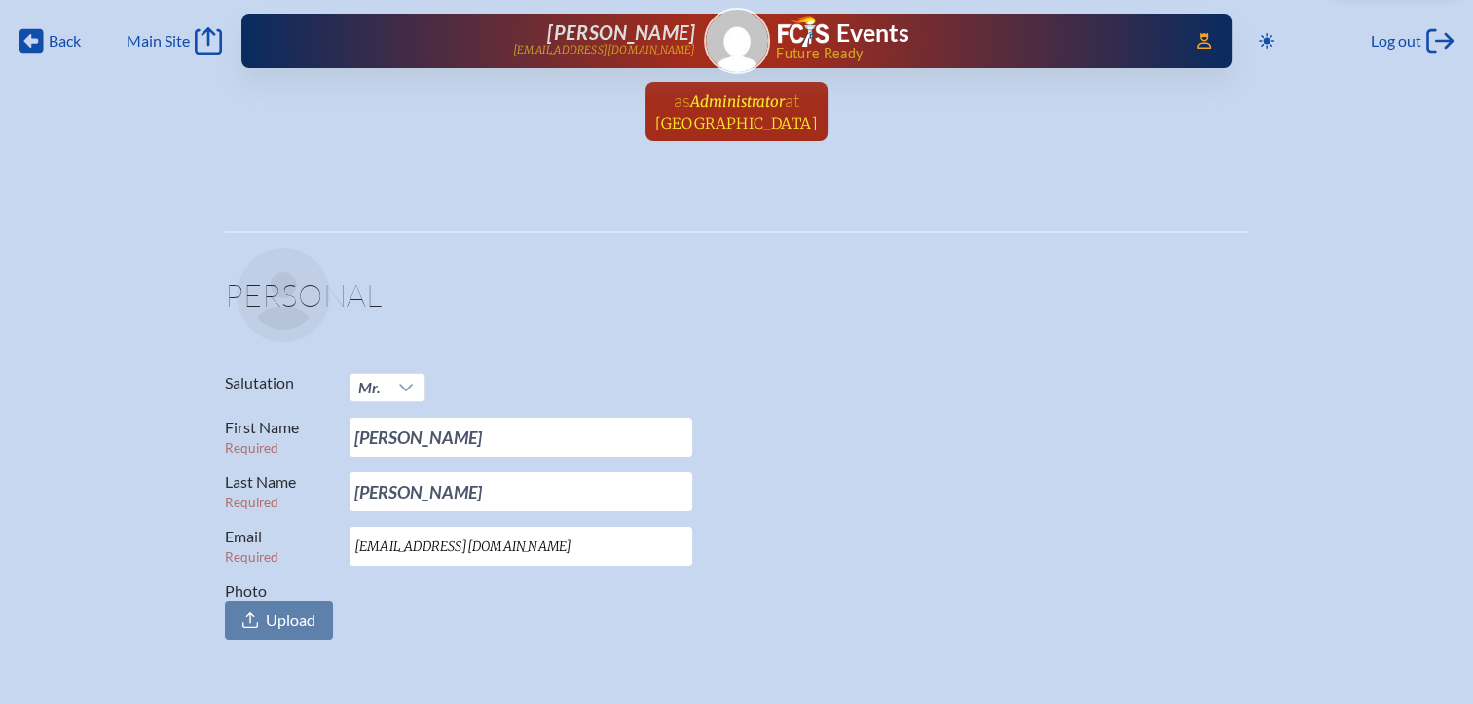
click at [771, 114] on span "Seven Bridges School" at bounding box center [736, 123] width 163 height 18
